Goal: Transaction & Acquisition: Purchase product/service

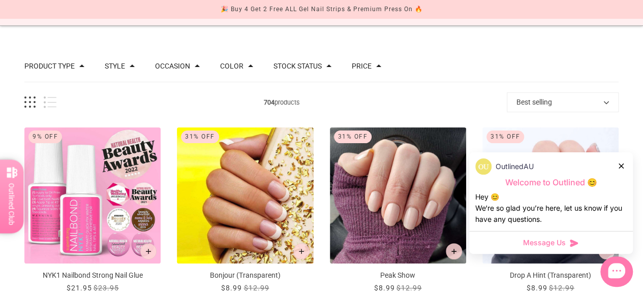
scroll to position [102, 0]
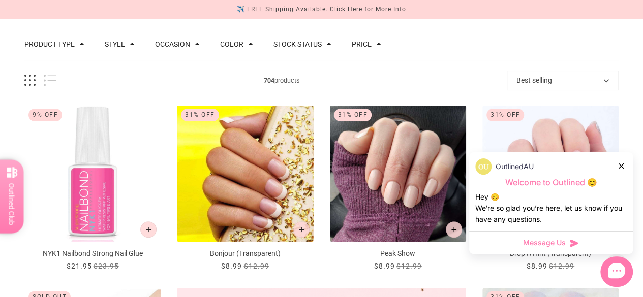
click at [623, 165] on div at bounding box center [622, 166] width 6 height 11
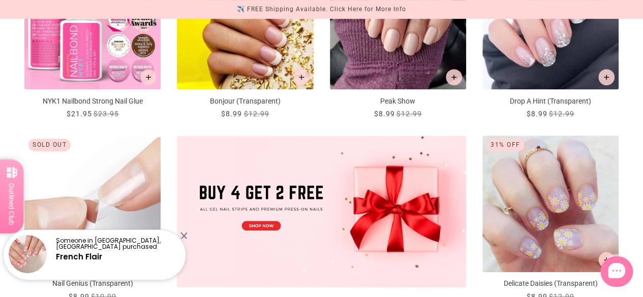
scroll to position [51, 0]
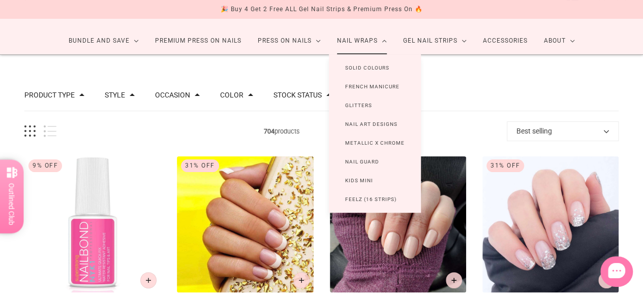
click at [370, 141] on link "Metallic x Chrome" at bounding box center [375, 143] width 92 height 19
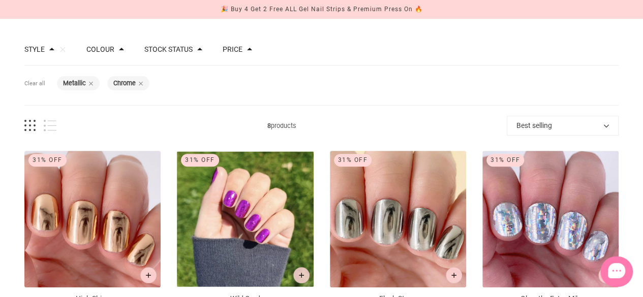
scroll to position [102, 0]
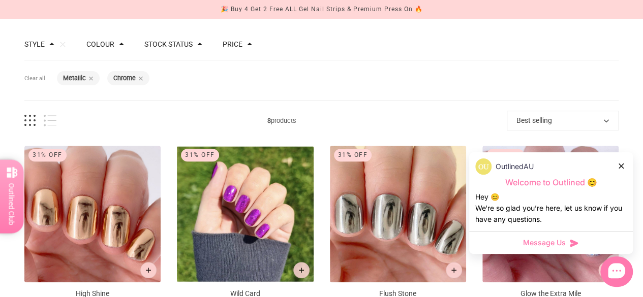
click at [623, 167] on icon at bounding box center [621, 166] width 5 height 5
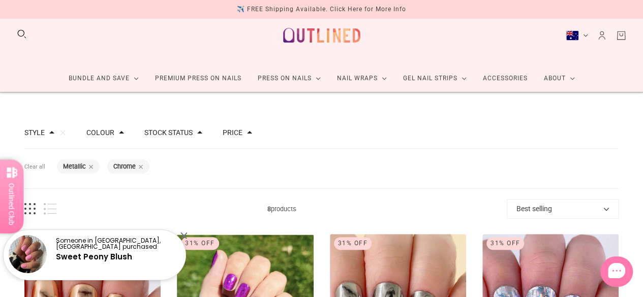
scroll to position [0, 0]
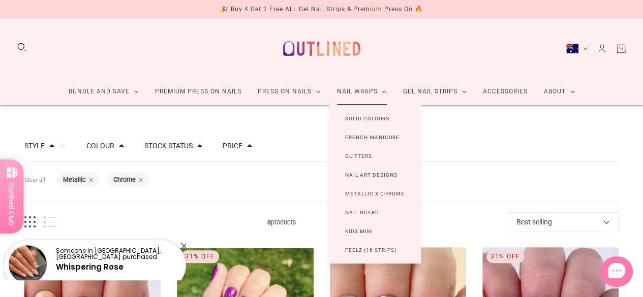
click at [366, 154] on link "Glitters" at bounding box center [358, 156] width 59 height 19
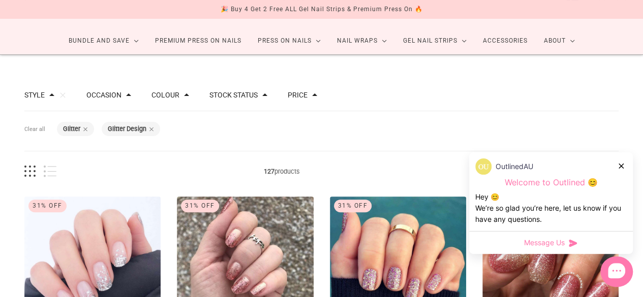
scroll to position [102, 0]
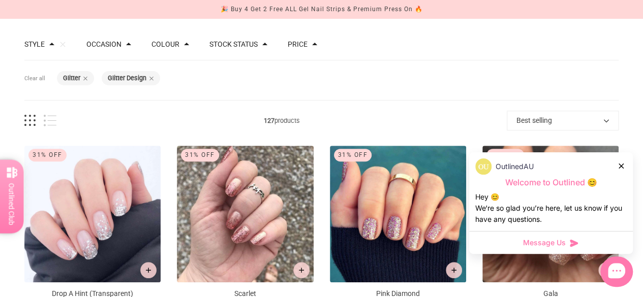
click at [622, 163] on div at bounding box center [622, 166] width 6 height 11
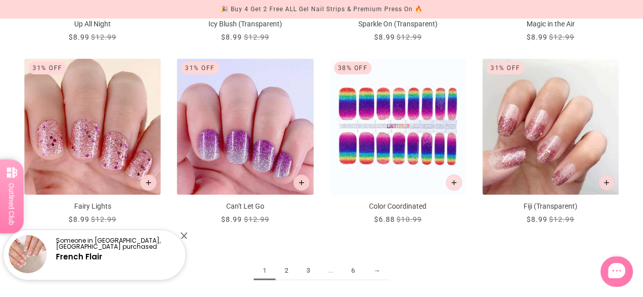
scroll to position [1118, 0]
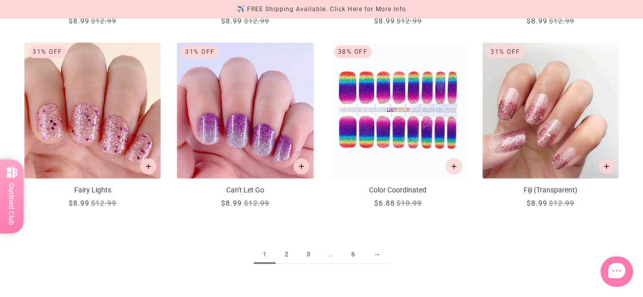
click at [289, 250] on link "2" at bounding box center [287, 255] width 22 height 19
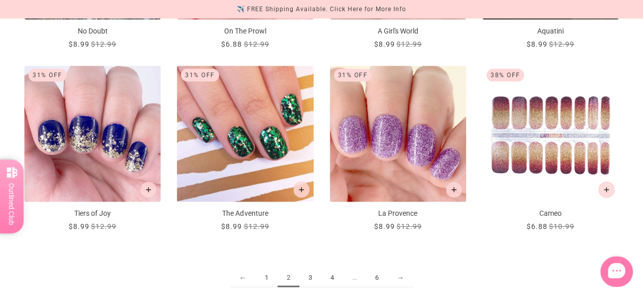
scroll to position [1118, 0]
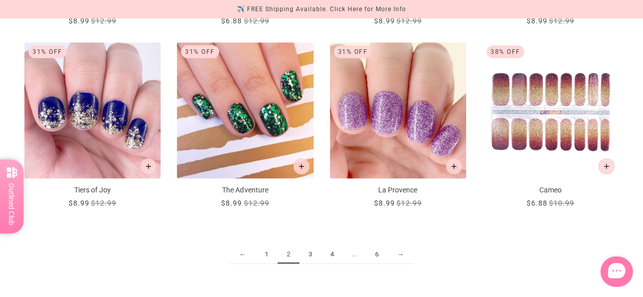
click at [311, 253] on link "3" at bounding box center [310, 255] width 22 height 19
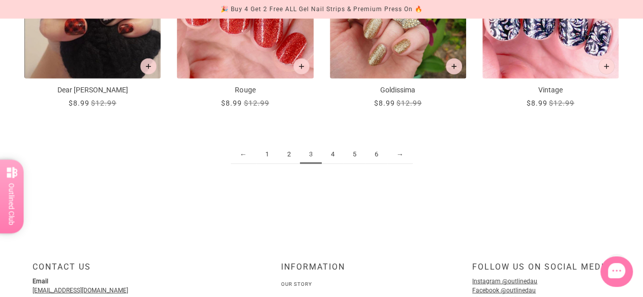
scroll to position [1220, 0]
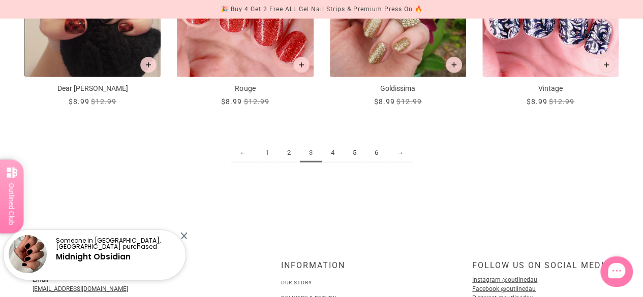
click at [331, 155] on link "4" at bounding box center [333, 153] width 22 height 19
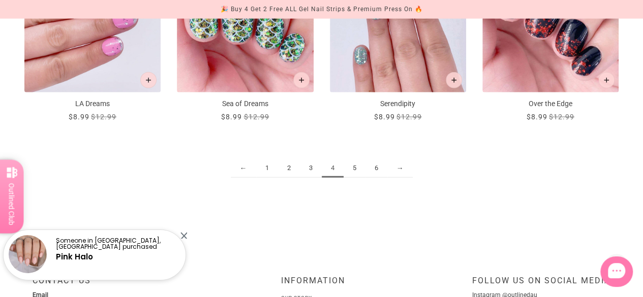
scroll to position [1220, 0]
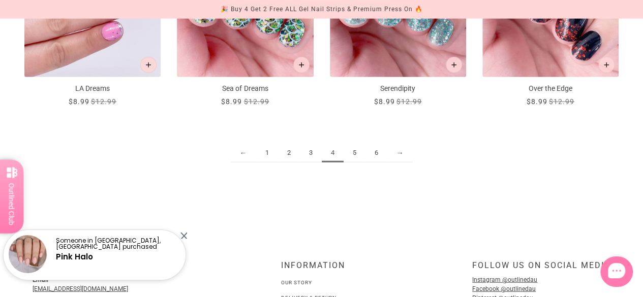
click at [354, 148] on link "5" at bounding box center [355, 153] width 22 height 19
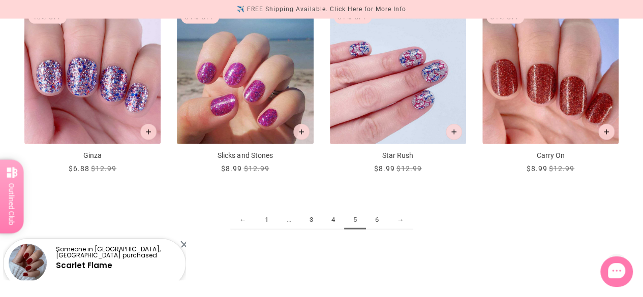
scroll to position [1169, 0]
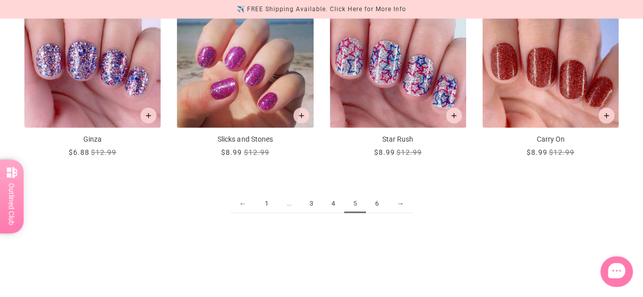
click at [377, 202] on link "6" at bounding box center [377, 204] width 22 height 19
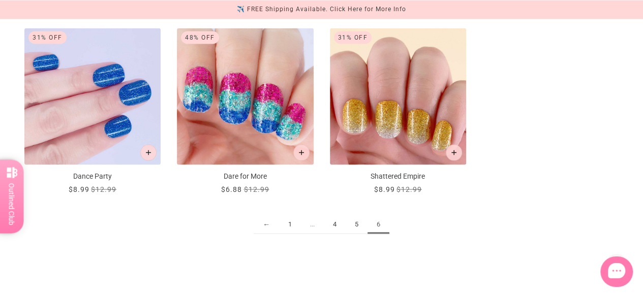
scroll to position [966, 0]
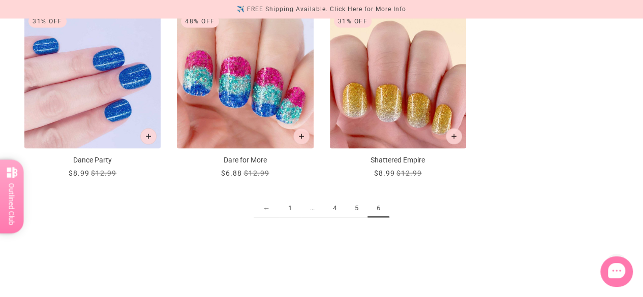
click at [111, 96] on img "Dance Party" at bounding box center [92, 80] width 136 height 136
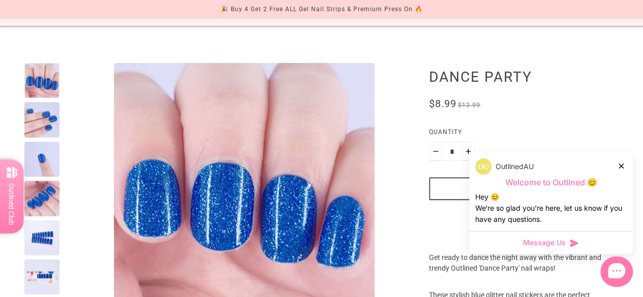
scroll to position [102, 0]
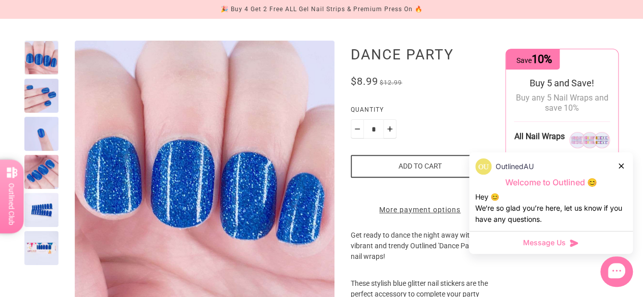
click at [34, 93] on div at bounding box center [41, 96] width 34 height 34
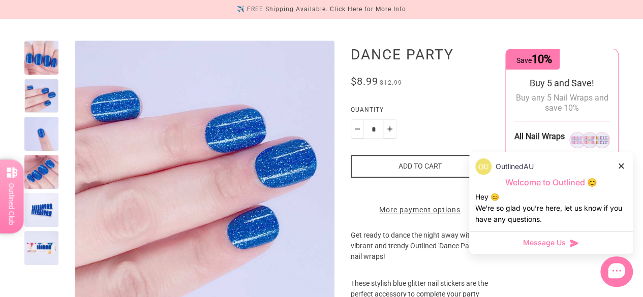
click at [39, 130] on div at bounding box center [41, 134] width 34 height 34
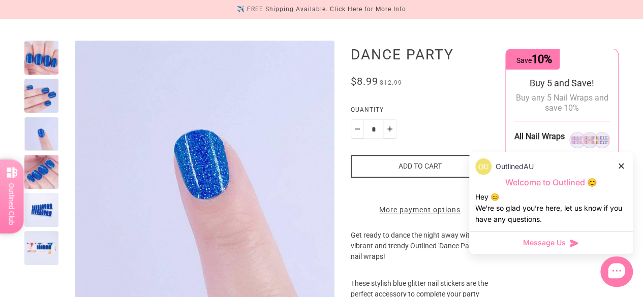
click at [38, 206] on div at bounding box center [41, 210] width 34 height 34
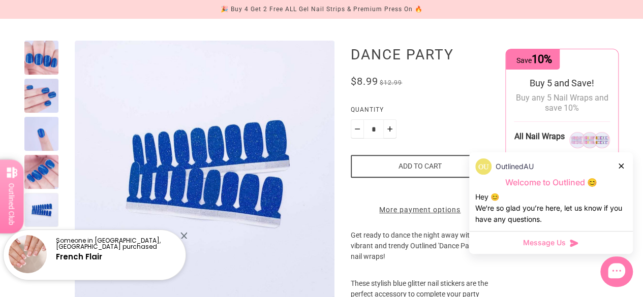
click at [185, 234] on div at bounding box center [183, 235] width 7 height 7
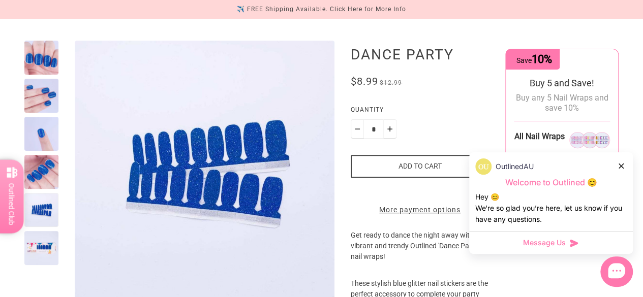
click at [33, 245] on div at bounding box center [41, 248] width 34 height 34
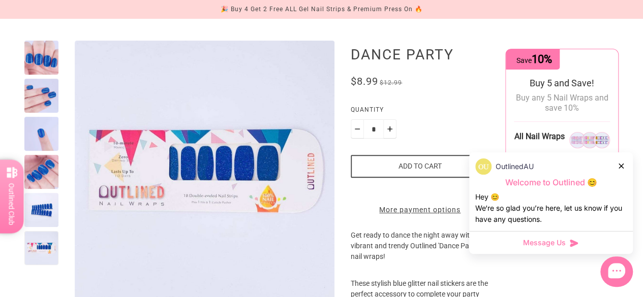
click at [617, 163] on div "OutlinedAU" at bounding box center [550, 167] width 151 height 16
click at [620, 165] on icon at bounding box center [621, 166] width 5 height 5
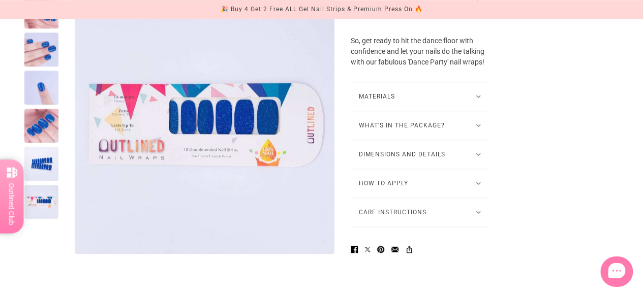
scroll to position [559, 0]
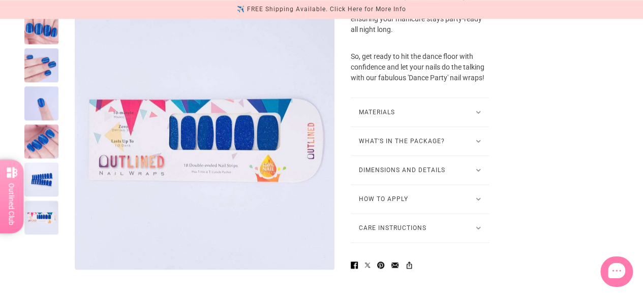
click at [478, 114] on icon at bounding box center [478, 112] width 4 height 3
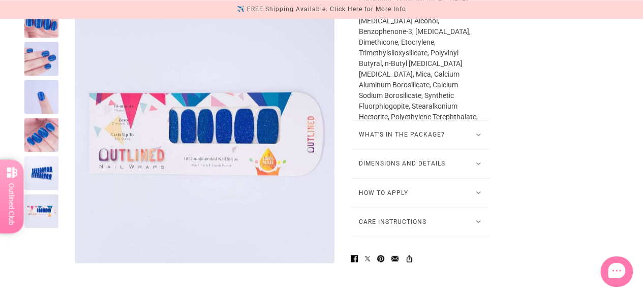
scroll to position [813, 0]
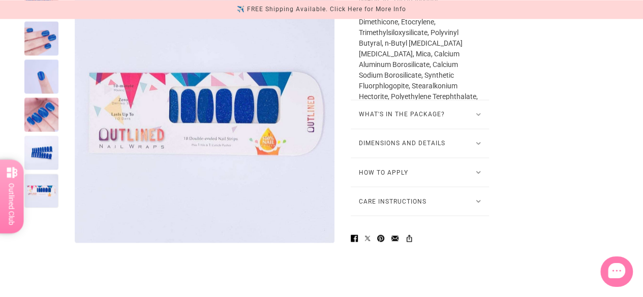
click at [472, 129] on button "What's in the package?" at bounding box center [420, 114] width 138 height 28
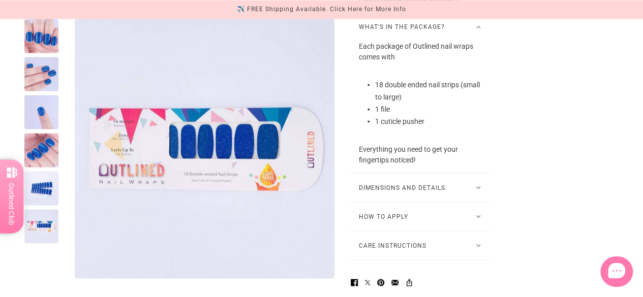
scroll to position [915, 0]
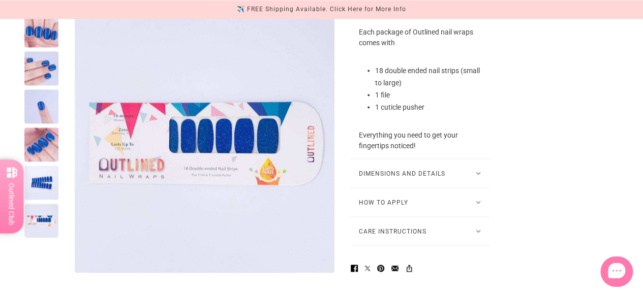
click at [479, 175] on icon at bounding box center [478, 173] width 4 height 3
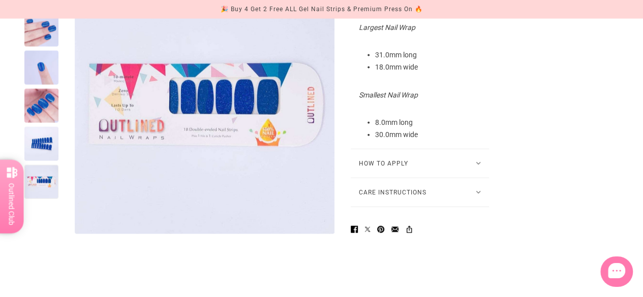
scroll to position [1118, 0]
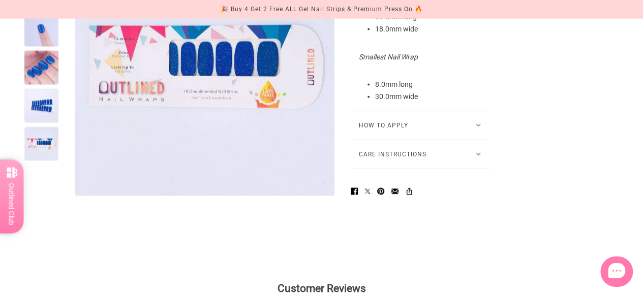
click at [481, 127] on icon at bounding box center [478, 125] width 5 height 3
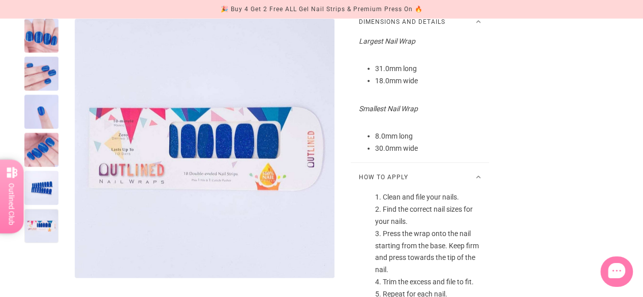
scroll to position [1068, 0]
